Goal: Find specific page/section: Find specific page/section

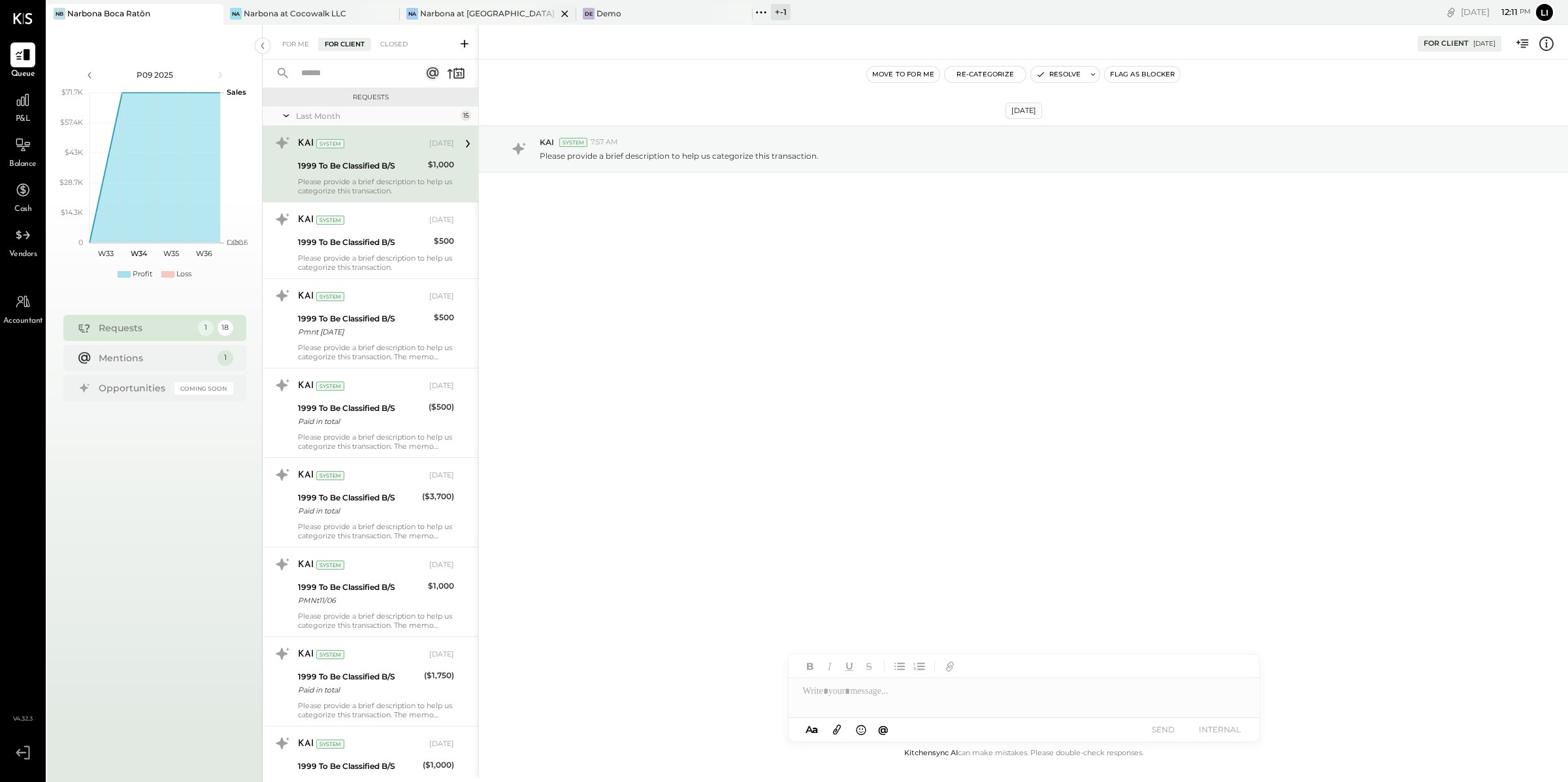
click at [482, 13] on div "Narbona at [GEOGRAPHIC_DATA] LLC" at bounding box center [489, 14] width 137 height 11
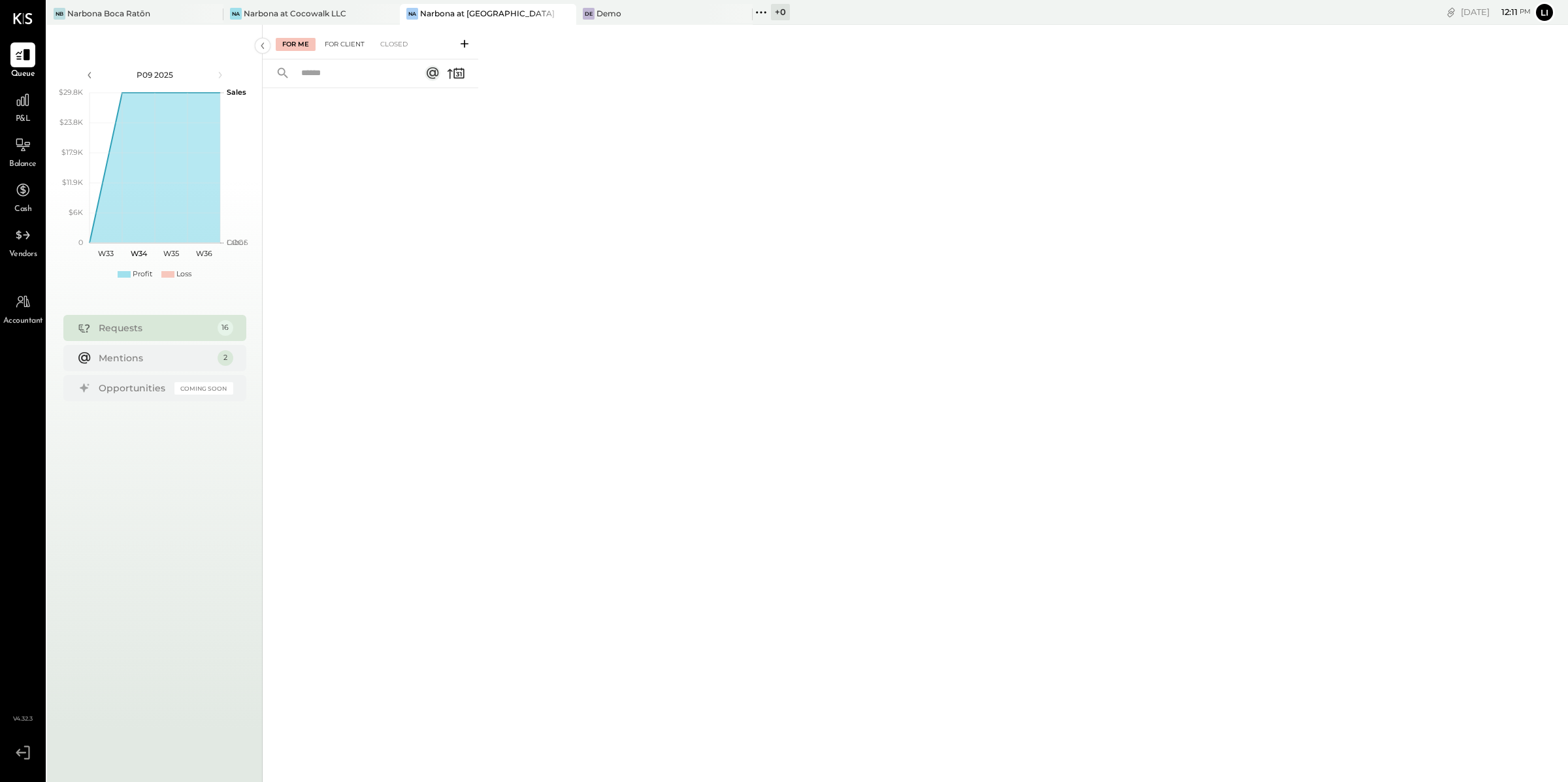
click at [339, 47] on div "For Client" at bounding box center [345, 45] width 53 height 13
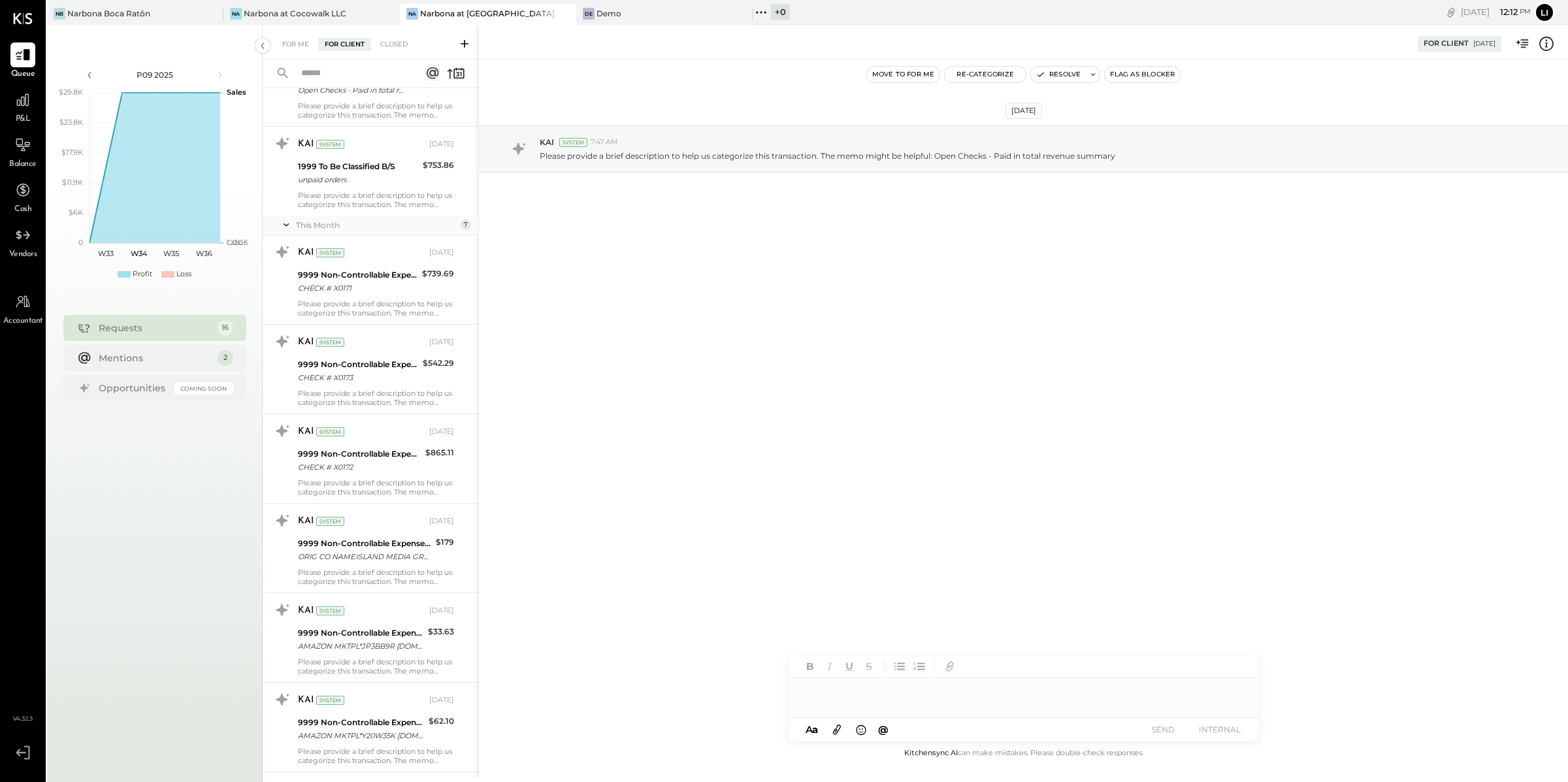
scroll to position [902, 0]
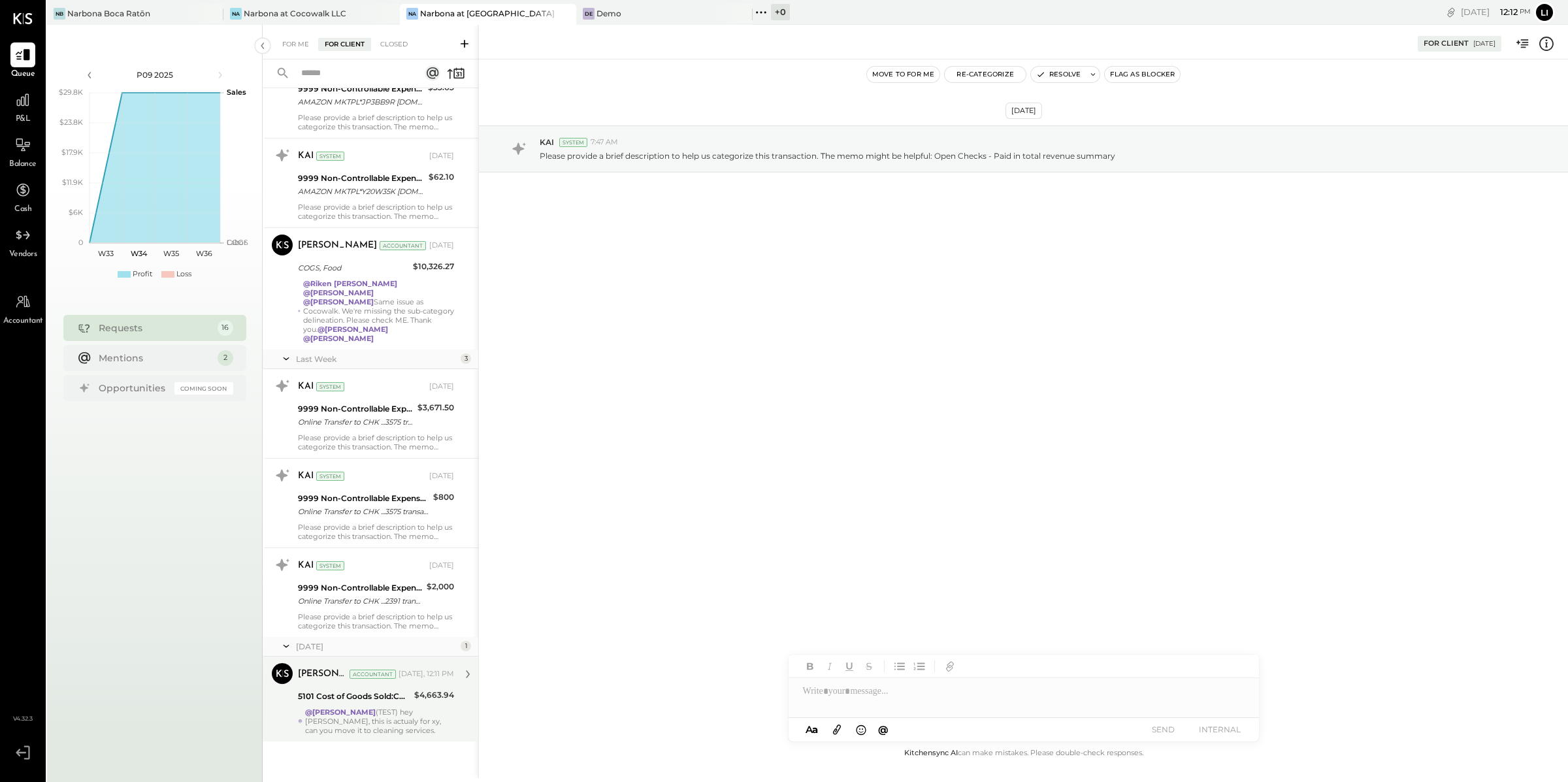
click at [385, 721] on div "@Lilia Martinez Nogueda (TEST) hey Lilia, this is actualy for xy, can you move …" at bounding box center [379, 722] width 149 height 27
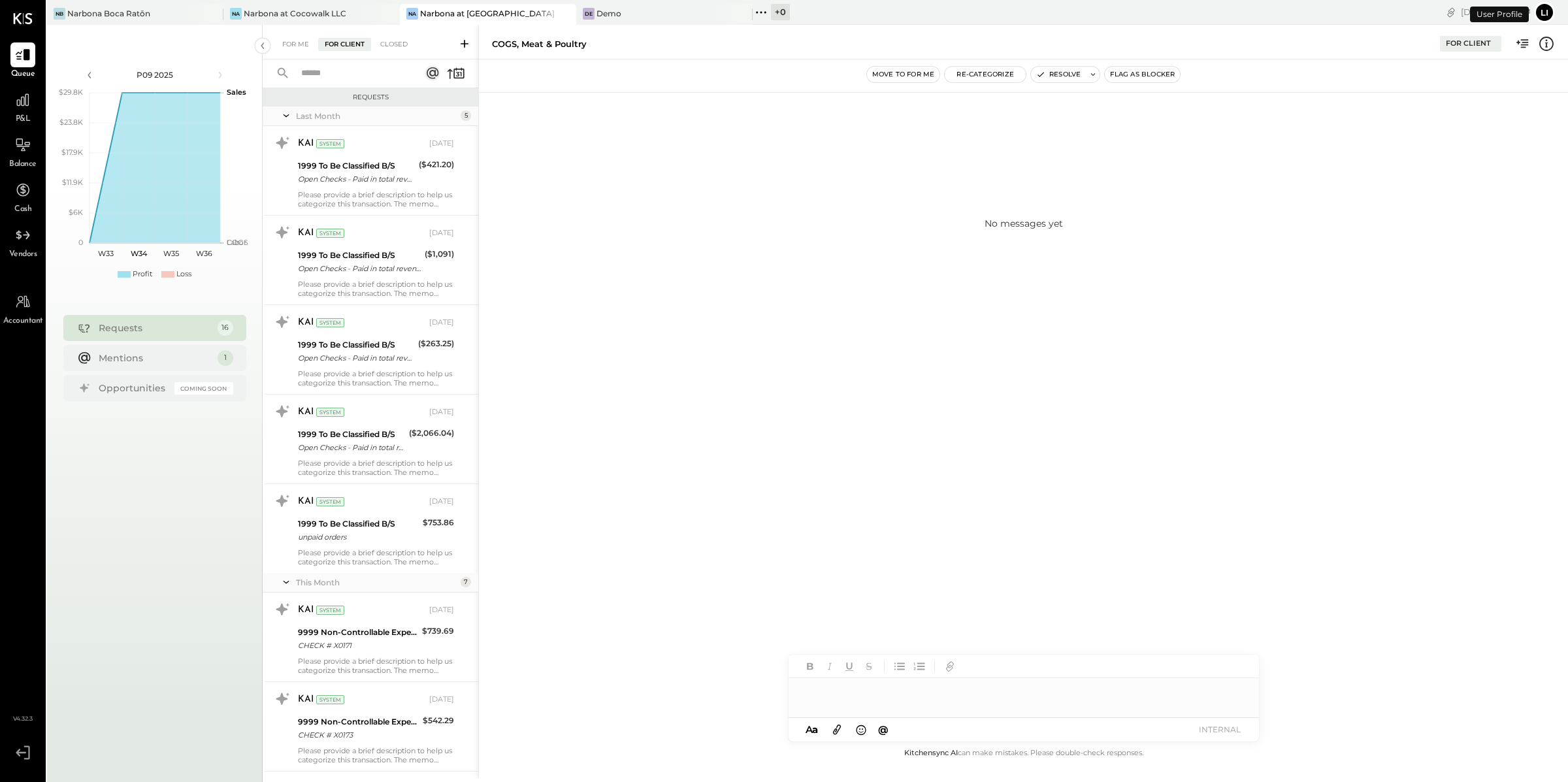
scroll to position [868, 0]
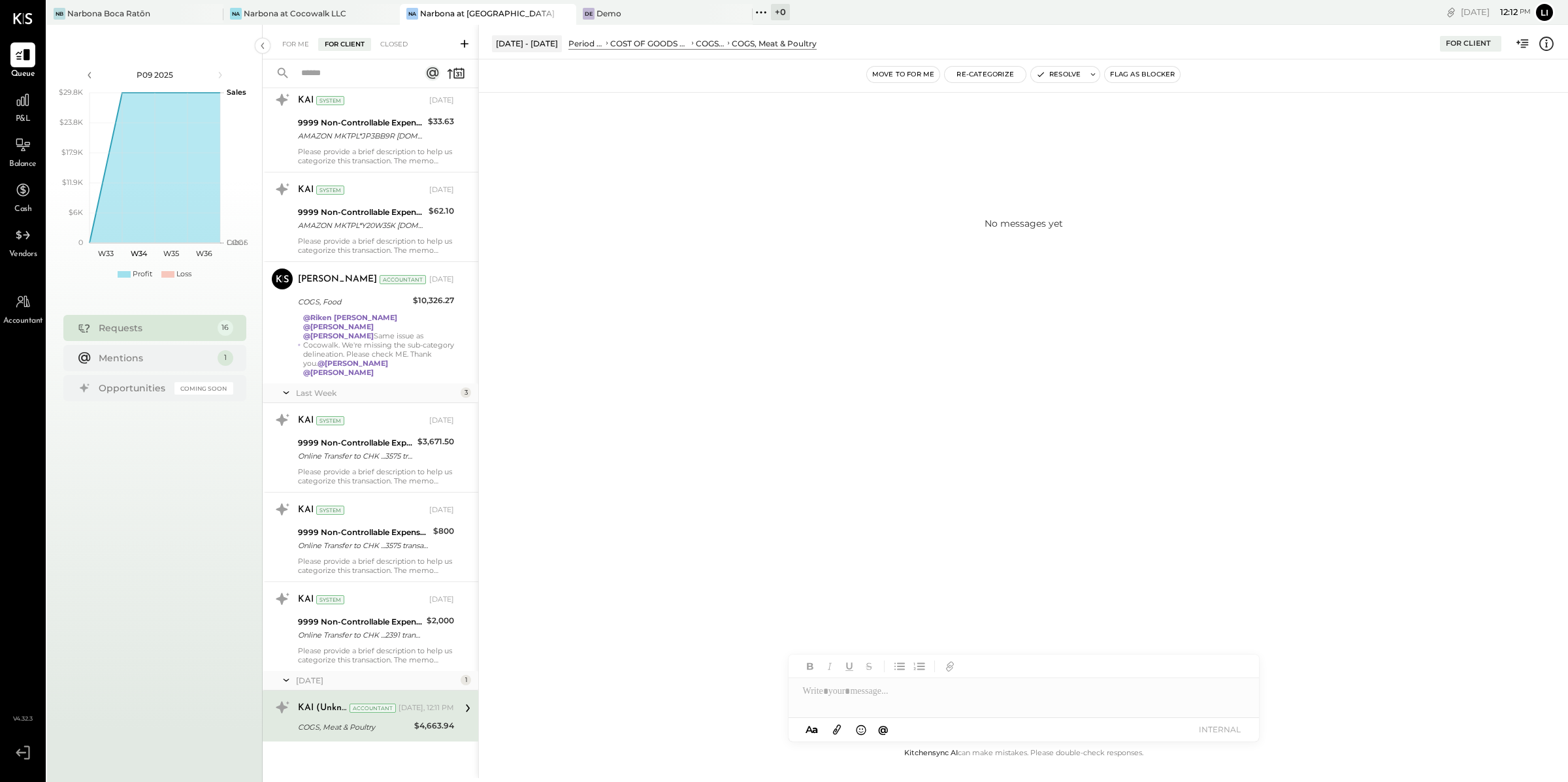
click at [729, 432] on div "No messages yet" at bounding box center [1023, 402] width 1089 height 686
click at [885, 421] on div "No messages yet" at bounding box center [1023, 402] width 1089 height 686
click at [865, 353] on div "No messages yet" at bounding box center [1023, 222] width 1089 height 261
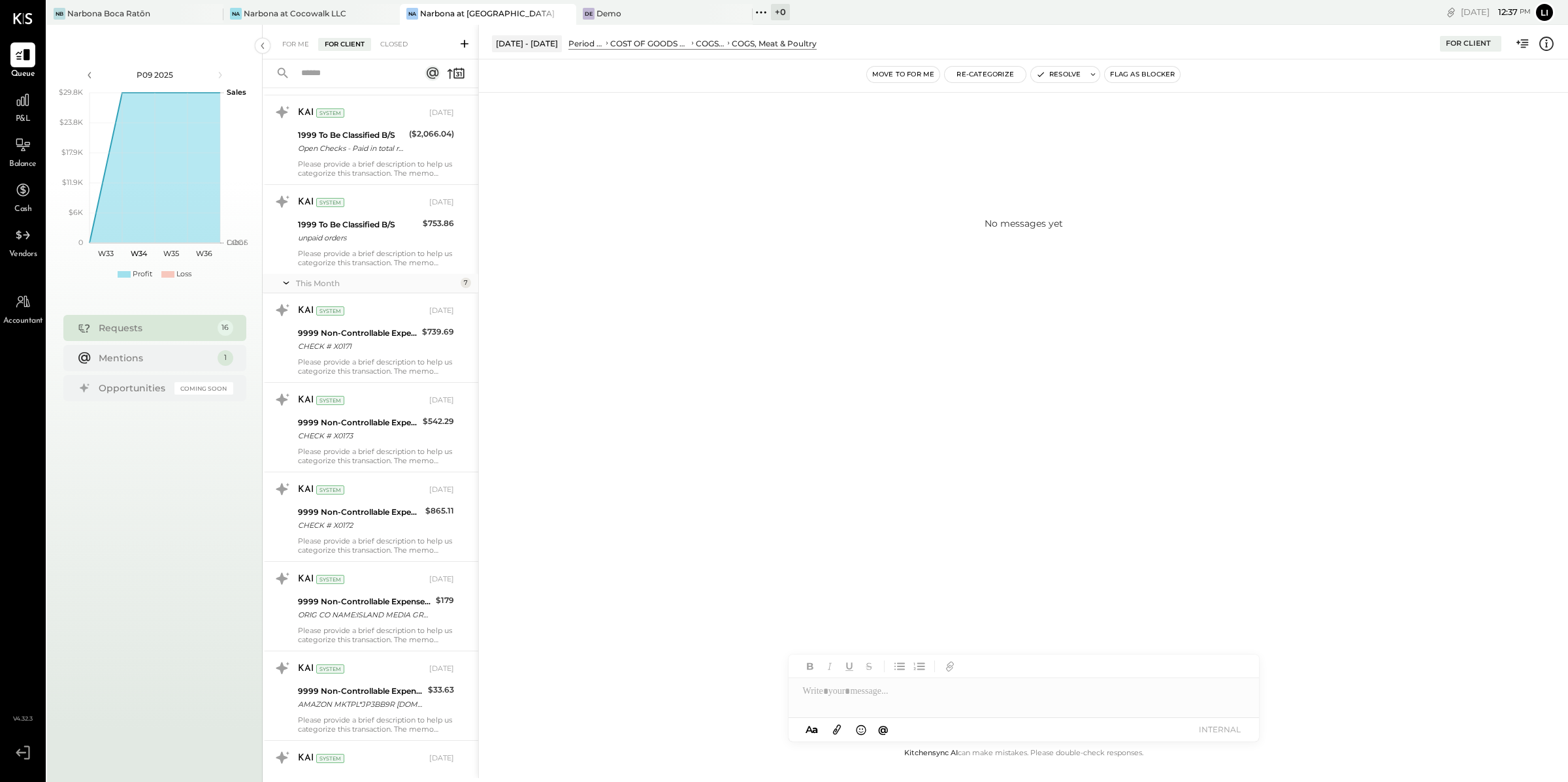
scroll to position [0, 0]
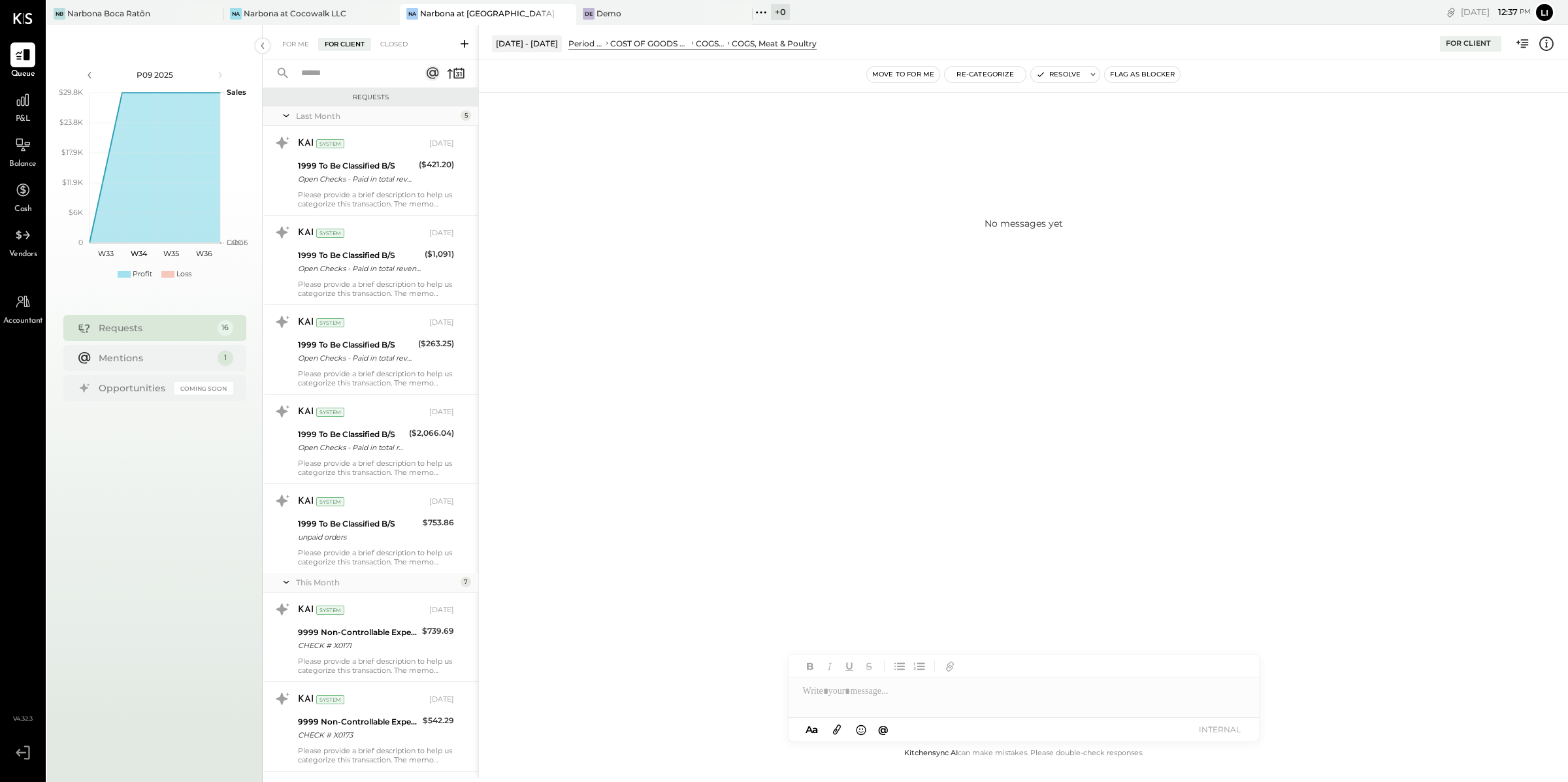
click at [721, 186] on div "No messages yet" at bounding box center [1023, 222] width 1089 height 261
click at [31, 103] on div at bounding box center [22, 99] width 25 height 25
